Goal: Information Seeking & Learning: Learn about a topic

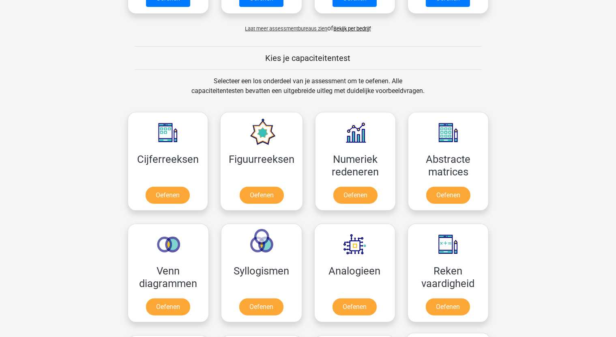
scroll to position [324, 0]
click at [155, 199] on link "Oefenen" at bounding box center [168, 197] width 46 height 18
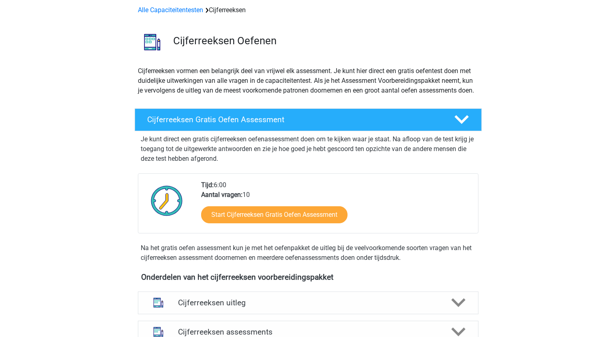
scroll to position [122, 0]
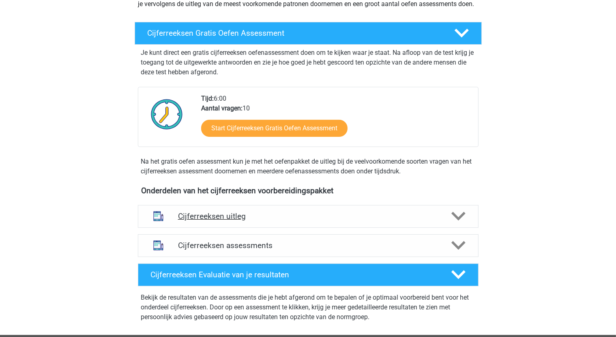
click at [320, 228] on div "Cijferreeksen uitleg" at bounding box center [308, 216] width 341 height 23
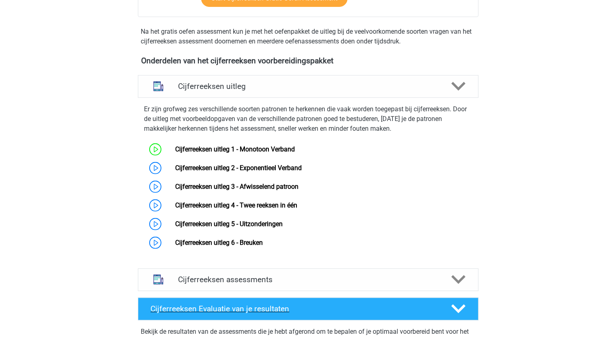
scroll to position [243, 0]
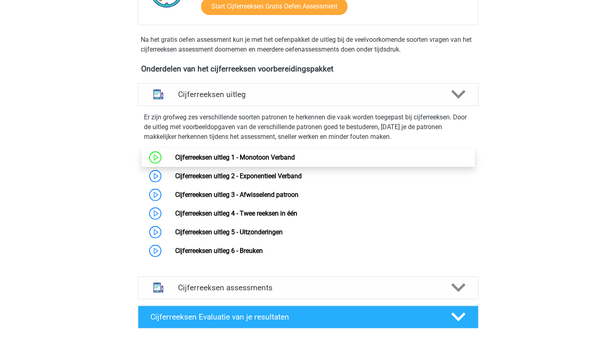
click at [223, 161] on link "Cijferreeksen uitleg 1 - Monotoon Verband" at bounding box center [235, 157] width 120 height 8
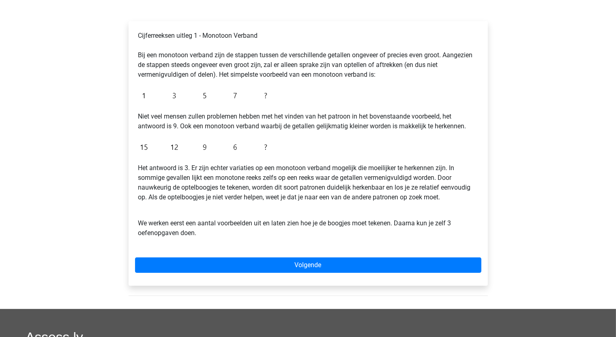
scroll to position [122, 0]
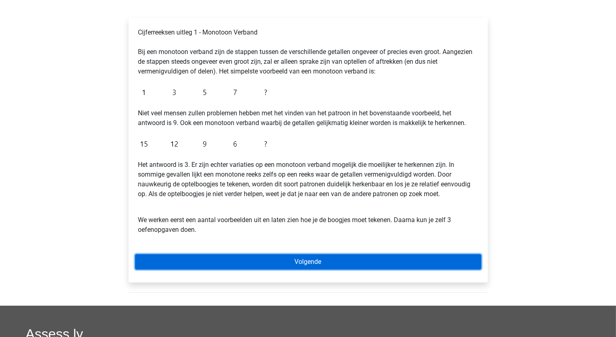
click at [320, 257] on link "Volgende" at bounding box center [308, 261] width 346 height 15
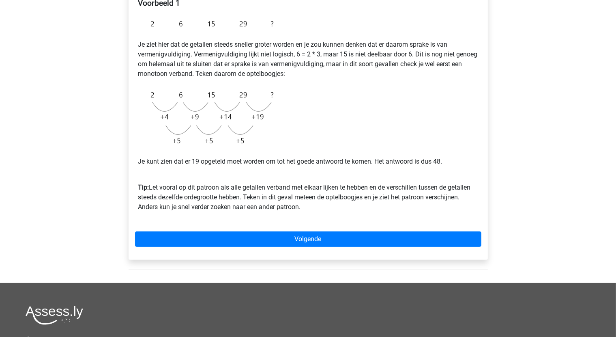
scroll to position [162, 0]
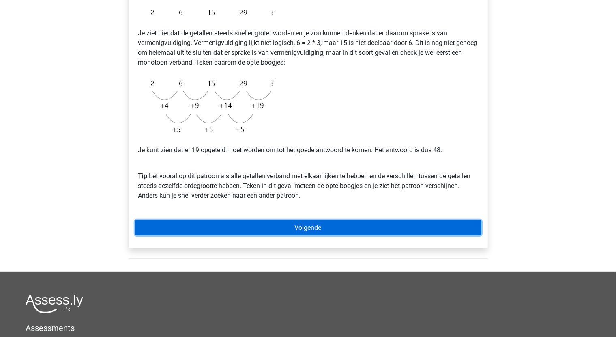
click at [310, 224] on link "Volgende" at bounding box center [308, 227] width 346 height 15
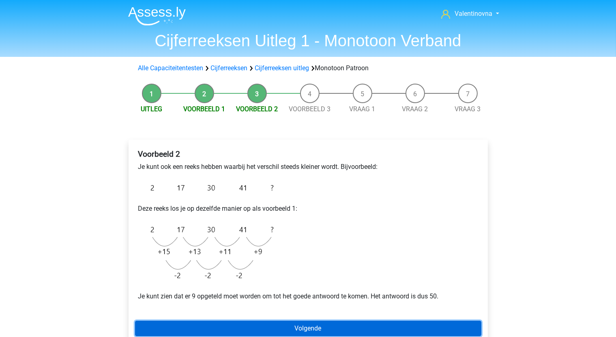
click at [312, 323] on link "Volgende" at bounding box center [308, 327] width 346 height 15
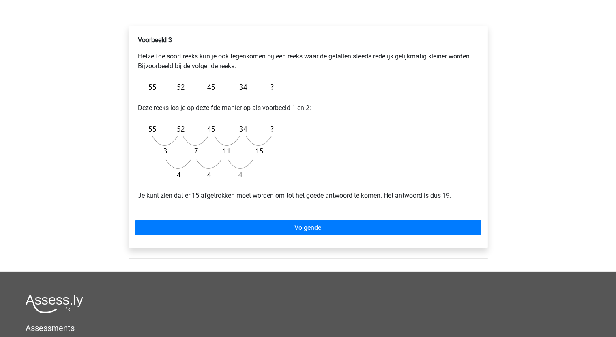
scroll to position [162, 0]
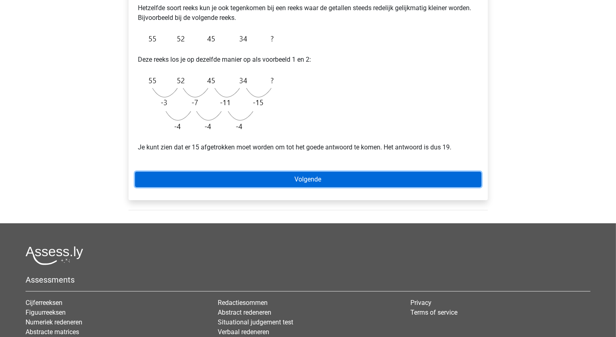
click at [298, 183] on link "Volgende" at bounding box center [308, 179] width 346 height 15
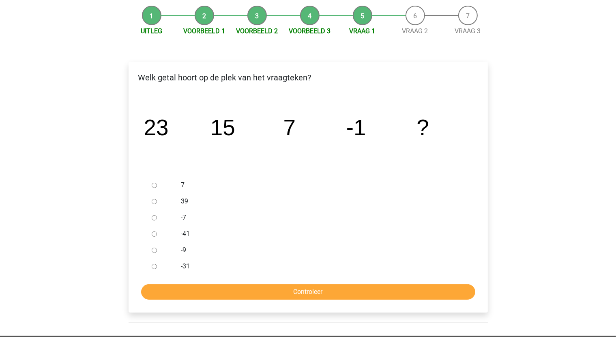
scroll to position [81, 0]
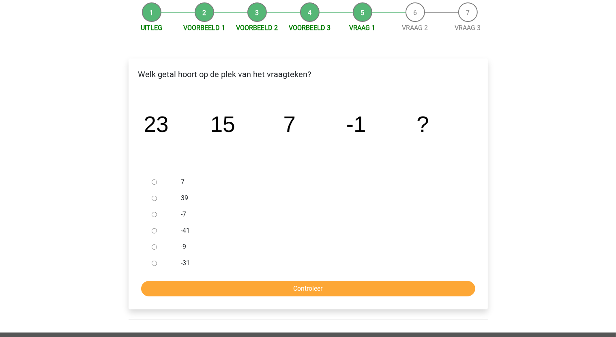
click at [152, 245] on input "-9" at bounding box center [154, 246] width 5 height 5
radio input "true"
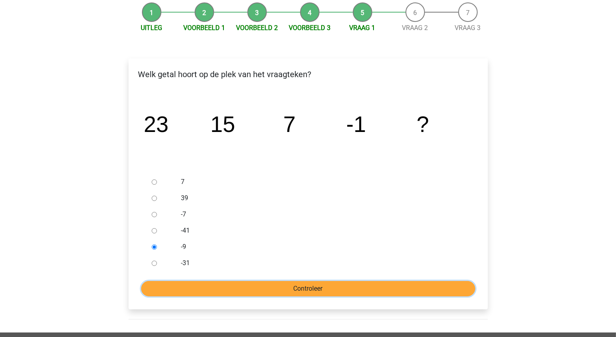
click at [269, 288] on input "Controleer" at bounding box center [308, 288] width 334 height 15
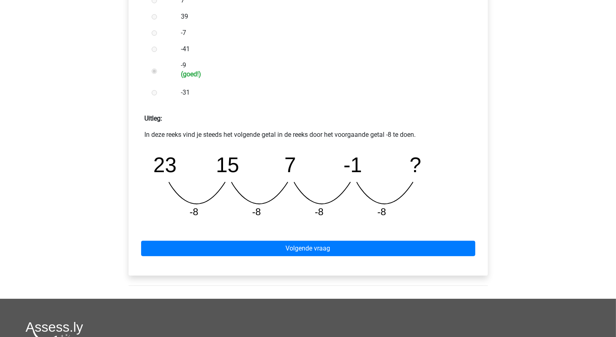
scroll to position [284, 0]
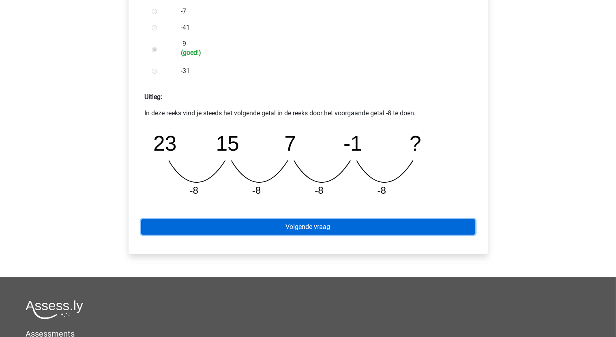
click at [306, 230] on link "Volgende vraag" at bounding box center [308, 226] width 334 height 15
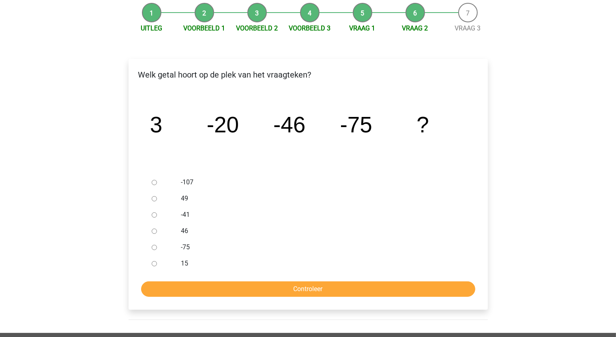
scroll to position [81, 0]
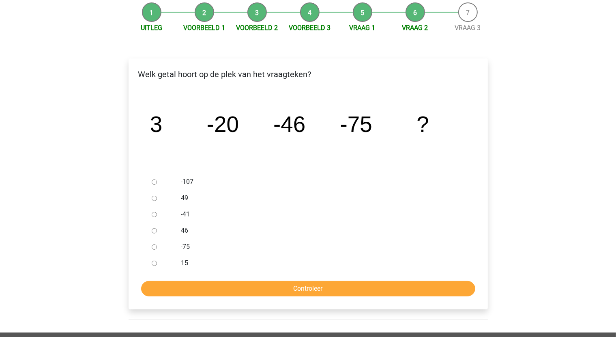
click at [156, 182] on input "-107" at bounding box center [154, 181] width 5 height 5
radio input "true"
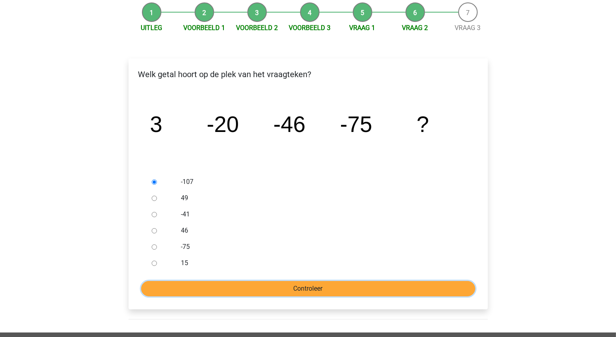
click at [293, 290] on input "Controleer" at bounding box center [308, 288] width 334 height 15
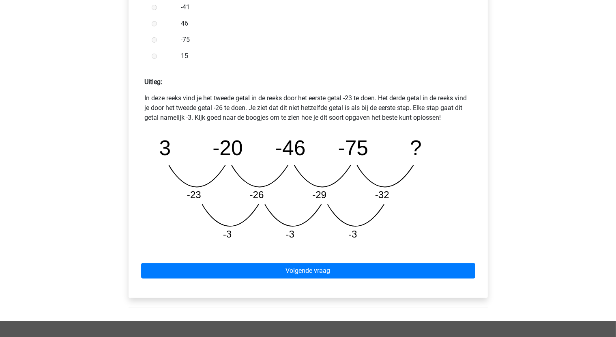
scroll to position [487, 0]
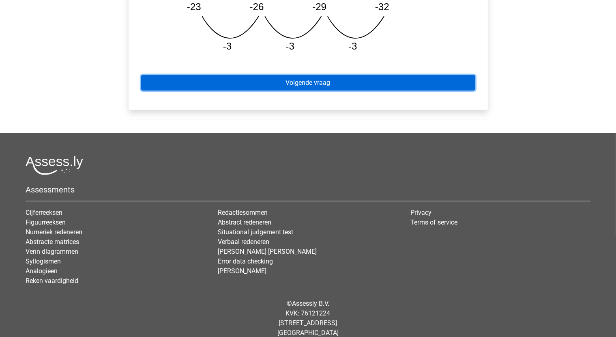
click at [343, 84] on link "Volgende vraag" at bounding box center [308, 82] width 334 height 15
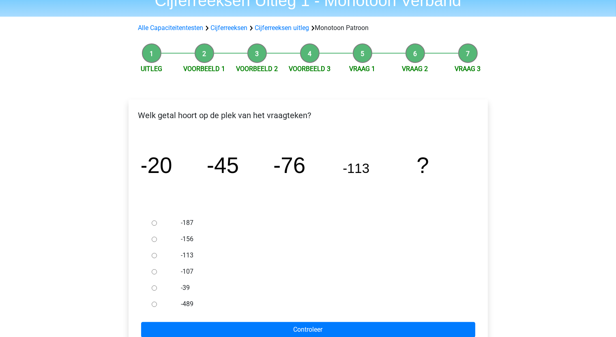
scroll to position [41, 0]
click at [154, 241] on input "-156" at bounding box center [154, 238] width 5 height 5
radio input "true"
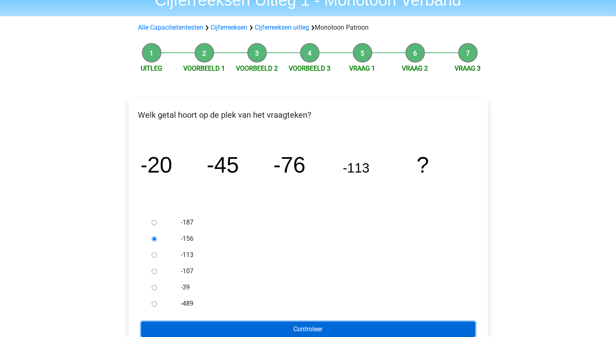
click at [300, 327] on input "Controleer" at bounding box center [308, 328] width 334 height 15
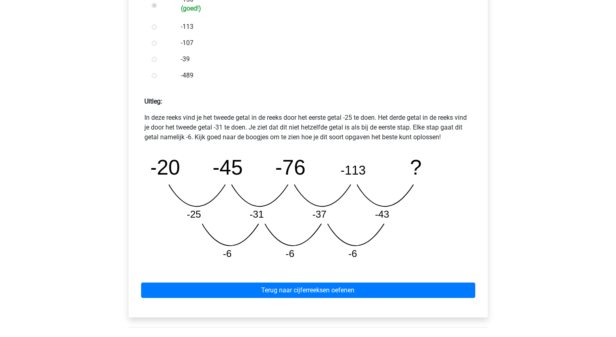
scroll to position [284, 0]
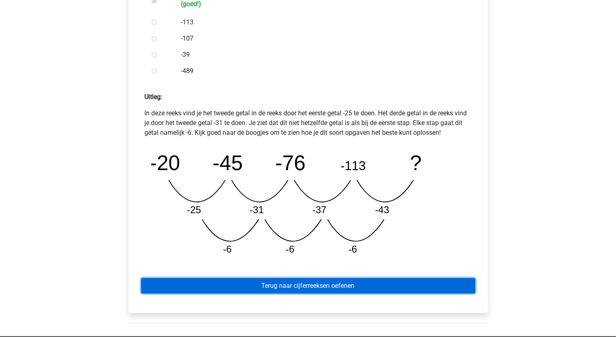
click at [344, 290] on link "Terug naar cijferreeksen oefenen" at bounding box center [308, 285] width 334 height 15
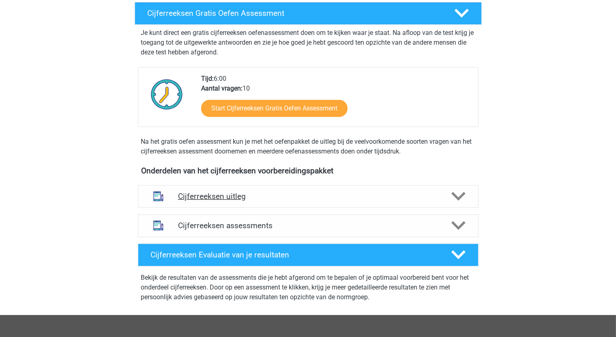
scroll to position [162, 0]
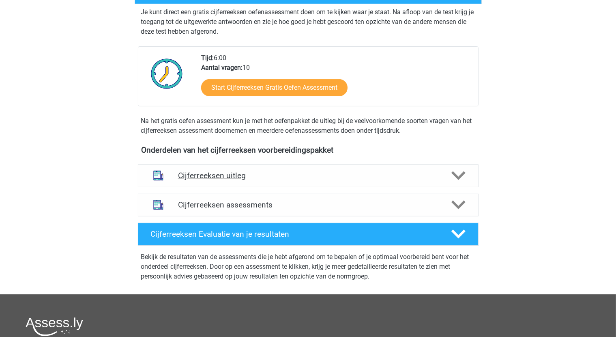
click at [237, 180] on h4 "Cijferreeksen uitleg" at bounding box center [308, 175] width 260 height 9
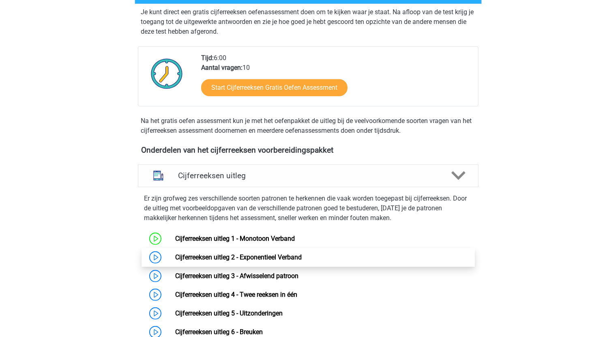
click at [260, 261] on link "Cijferreeksen uitleg 2 - Exponentieel Verband" at bounding box center [238, 257] width 127 height 8
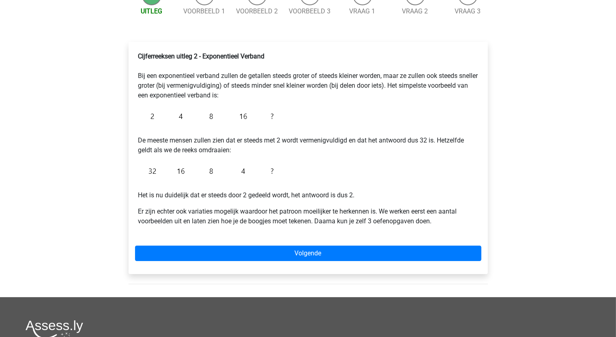
scroll to position [122, 0]
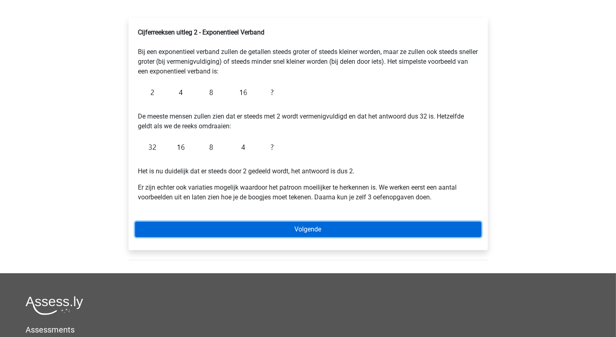
click at [288, 236] on link "Volgende" at bounding box center [308, 228] width 346 height 15
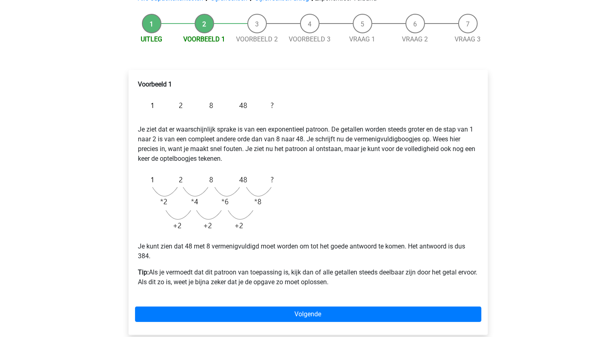
scroll to position [81, 0]
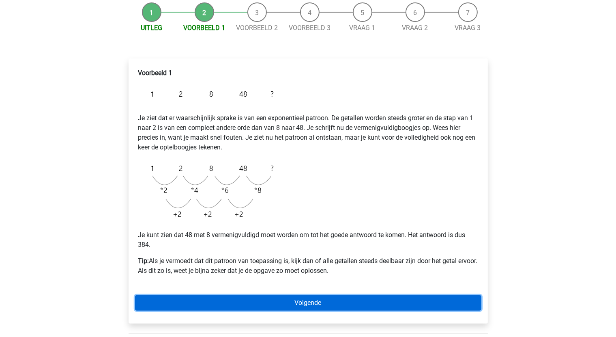
click at [286, 305] on link "Volgende" at bounding box center [308, 302] width 346 height 15
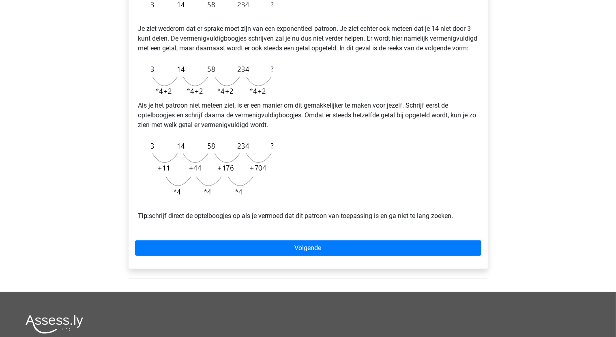
scroll to position [203, 0]
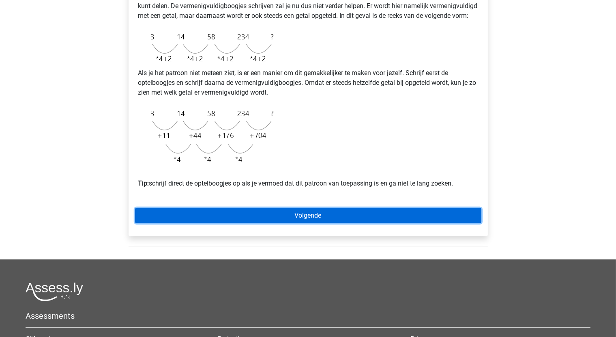
click at [304, 223] on link "Volgende" at bounding box center [308, 215] width 346 height 15
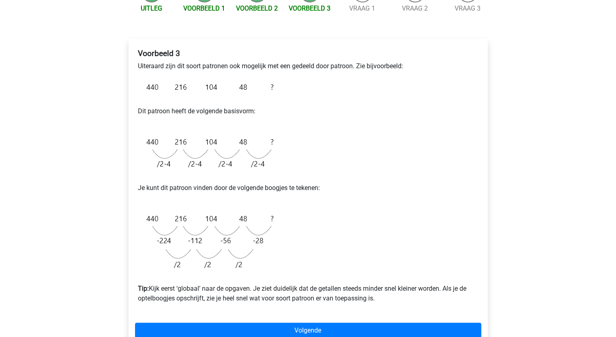
scroll to position [122, 0]
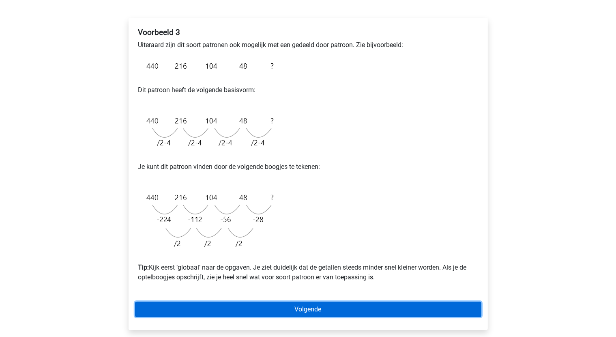
click at [315, 310] on link "Volgende" at bounding box center [308, 308] width 346 height 15
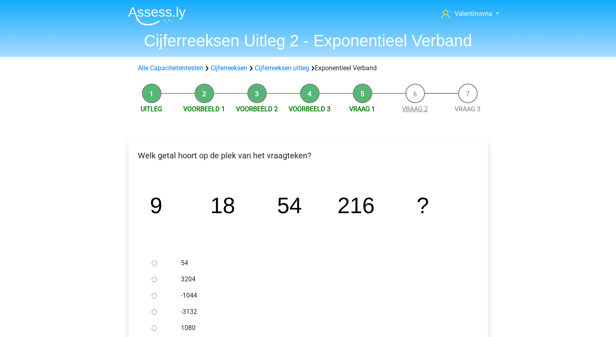
click at [412, 110] on link "Vraag 2" at bounding box center [415, 109] width 26 height 8
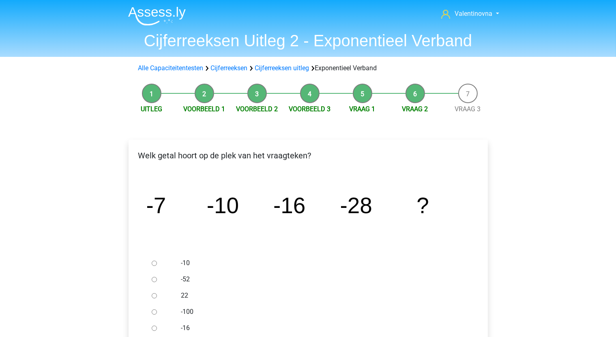
click at [370, 91] on li "Vraag 1" at bounding box center [362, 99] width 53 height 30
click at [361, 110] on link "Vraag 1" at bounding box center [363, 109] width 26 height 8
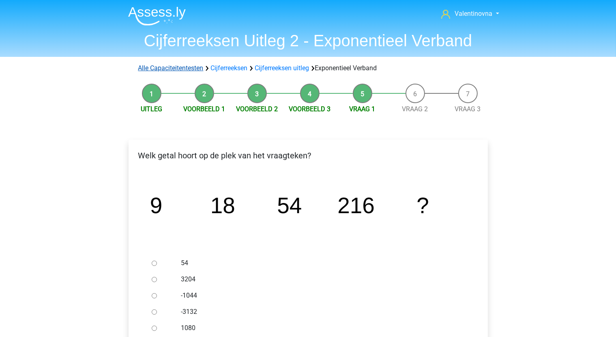
click at [182, 66] on link "Alle Capaciteitentesten" at bounding box center [170, 68] width 65 height 8
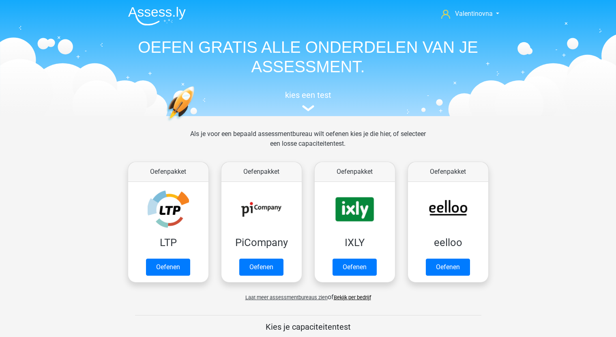
scroll to position [344, 0]
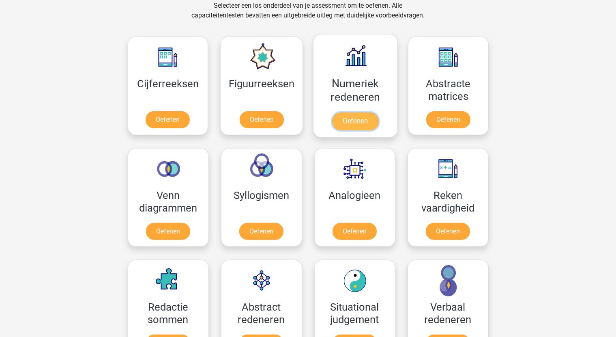
click at [369, 112] on link "Oefenen" at bounding box center [355, 121] width 46 height 18
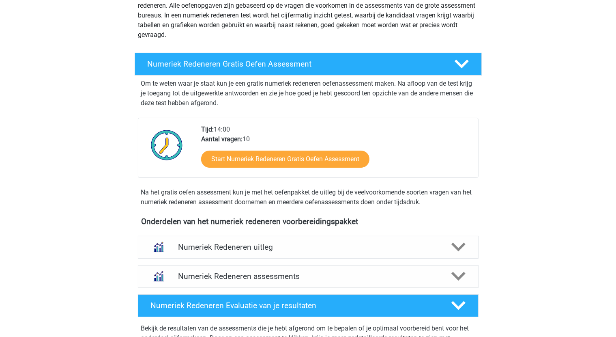
scroll to position [122, 0]
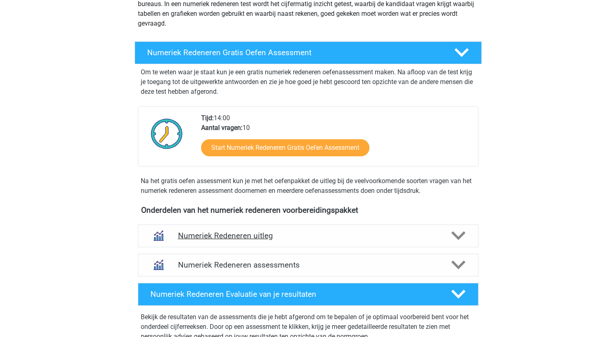
click at [461, 236] on polygon at bounding box center [458, 235] width 14 height 9
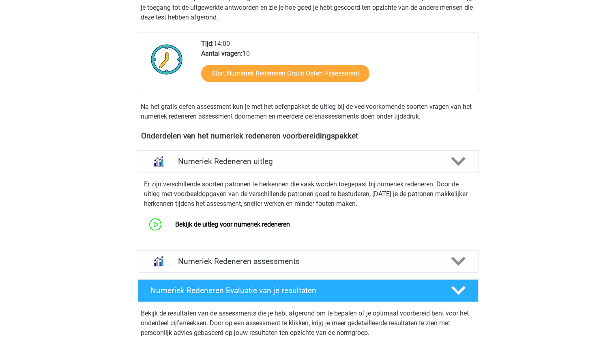
scroll to position [203, 0]
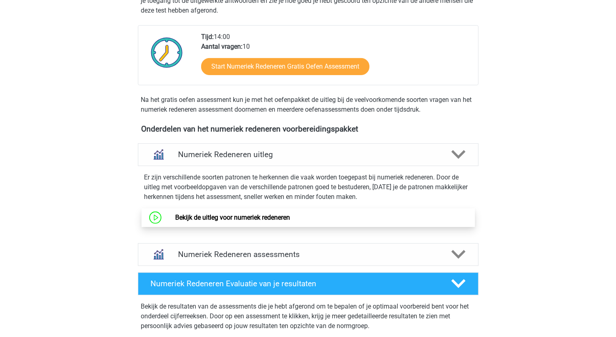
click at [271, 217] on link "Bekijk de uitleg voor numeriek redeneren" at bounding box center [232, 217] width 115 height 8
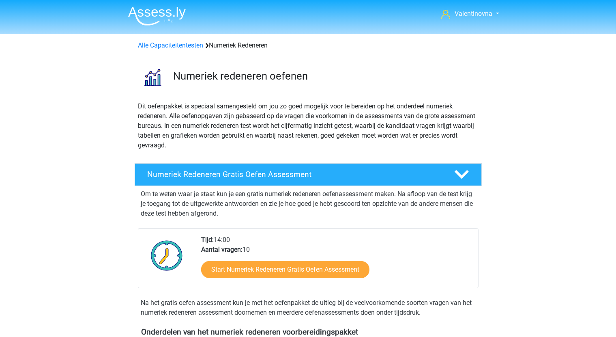
scroll to position [0, 0]
click at [168, 48] on link "Alle Capaciteitentesten" at bounding box center [170, 45] width 65 height 8
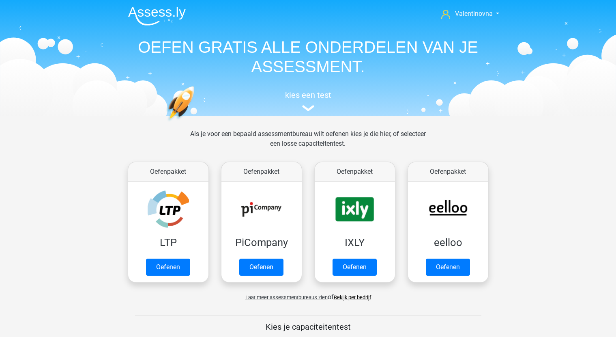
scroll to position [344, 0]
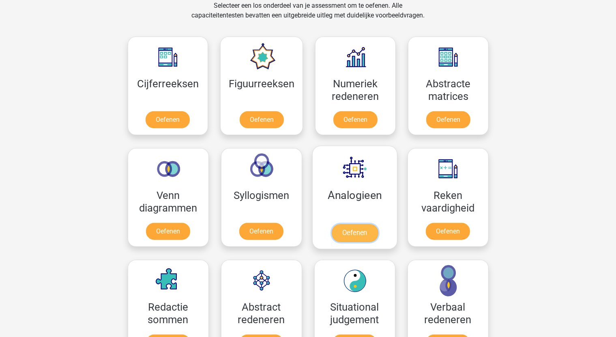
click at [346, 224] on link "Oefenen" at bounding box center [354, 233] width 46 height 18
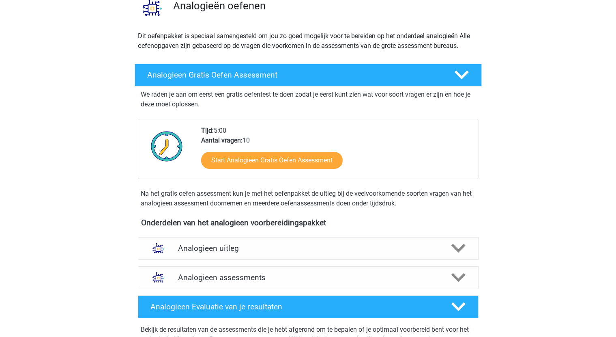
scroll to position [81, 0]
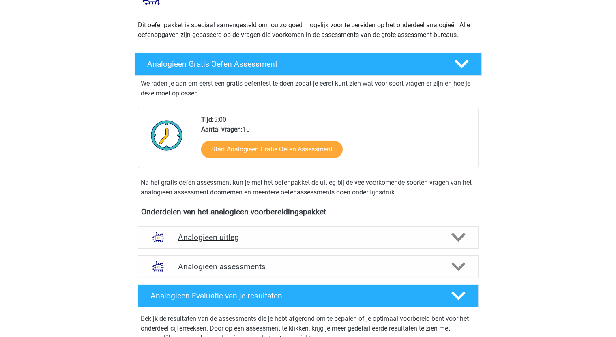
click at [197, 236] on h4 "Analogieen uitleg" at bounding box center [308, 236] width 260 height 9
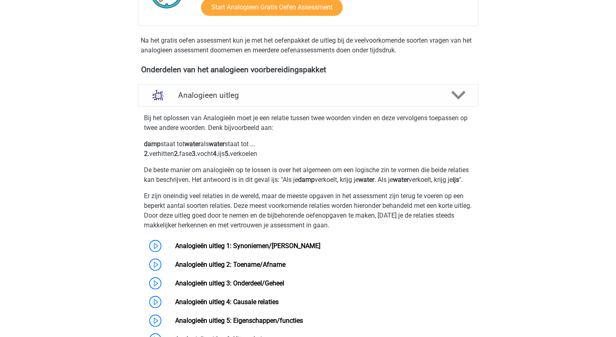
scroll to position [243, 0]
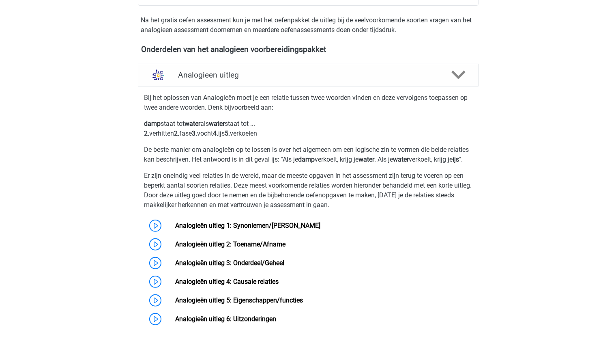
drag, startPoint x: 118, startPoint y: 263, endPoint x: 97, endPoint y: 275, distance: 24.5
drag, startPoint x: 97, startPoint y: 275, endPoint x: 322, endPoint y: 270, distance: 225.2
click at [284, 266] on link "Analogieën uitleg 3: Onderdeel/Geheel" at bounding box center [229, 263] width 109 height 8
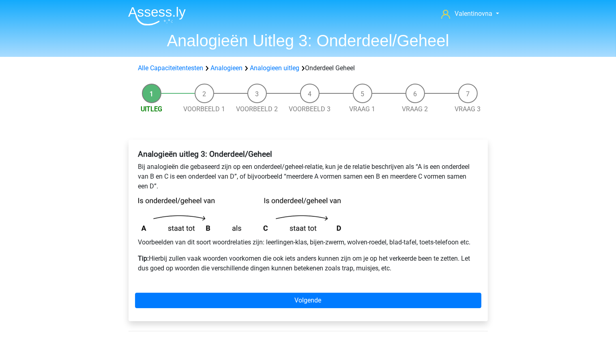
click at [97, 284] on div "Valentinovna [EMAIL_ADDRESS][DOMAIN_NAME] Nederlands English" at bounding box center [308, 279] width 616 height 558
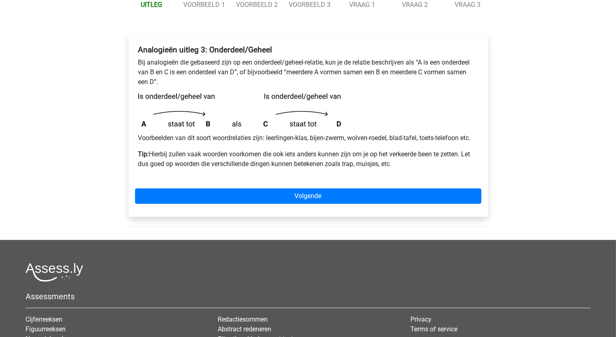
scroll to position [122, 0]
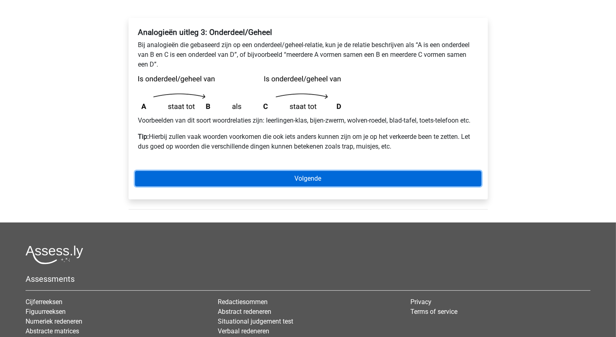
click at [303, 178] on link "Volgende" at bounding box center [308, 178] width 346 height 15
